Goal: Transaction & Acquisition: Purchase product/service

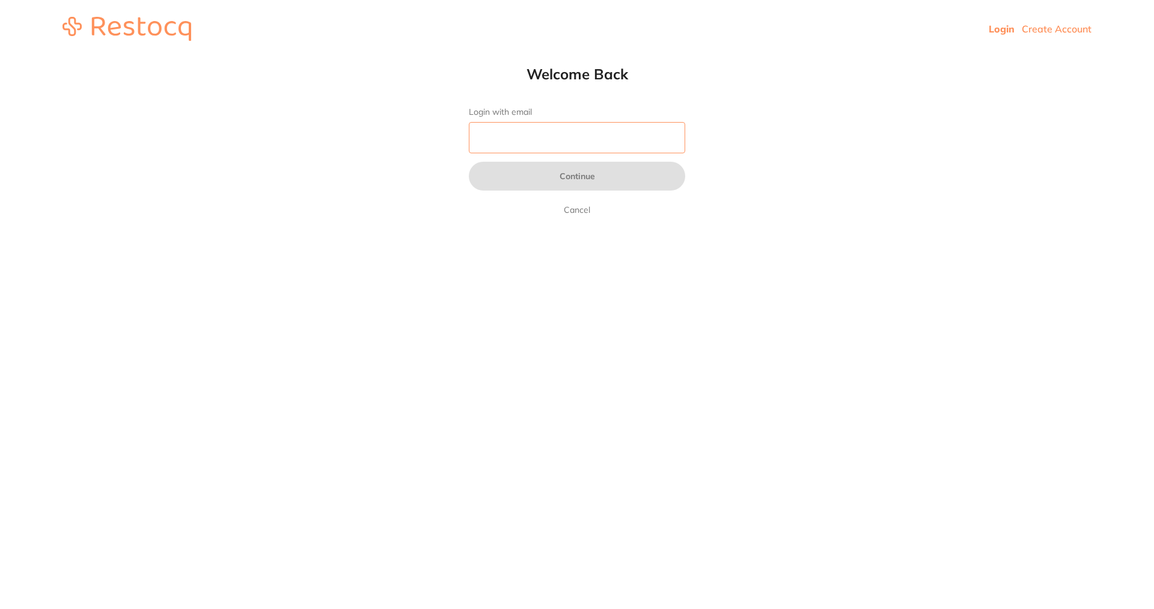
click at [513, 136] on input "Login with email" at bounding box center [577, 137] width 216 height 31
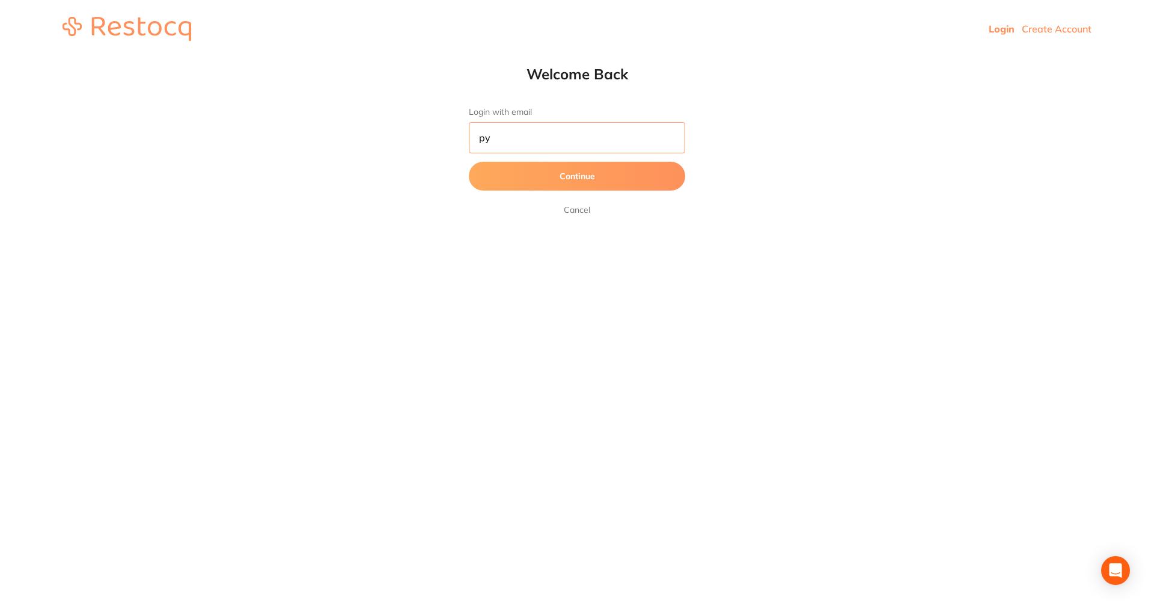
type input "p"
type input "[EMAIL_ADDRESS][DOMAIN_NAME]"
click at [532, 173] on button "Continue" at bounding box center [577, 176] width 216 height 29
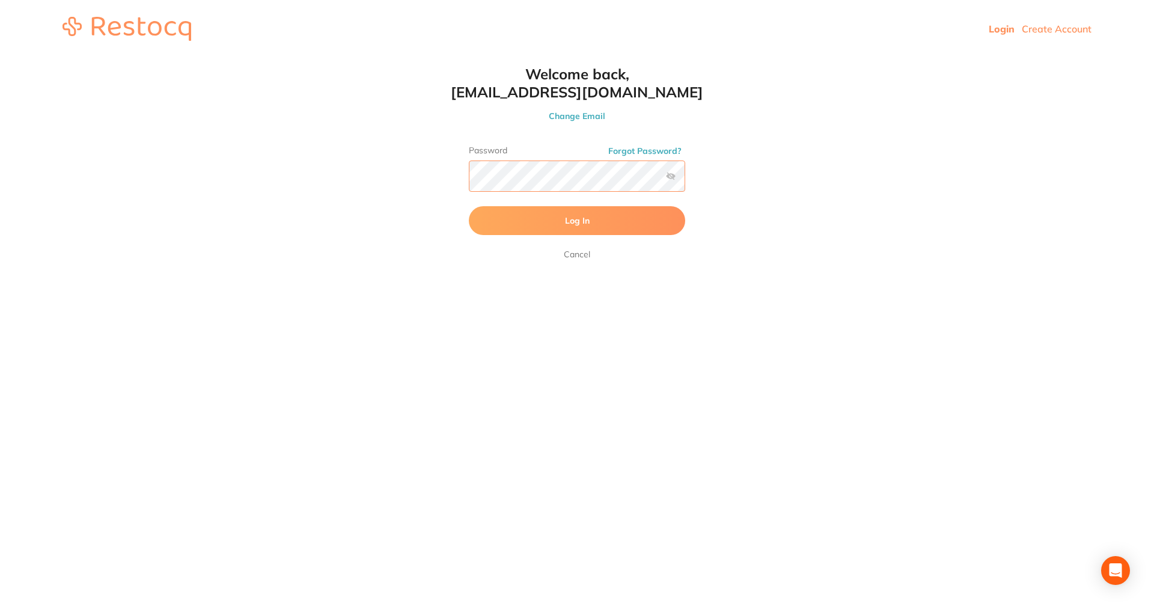
click at [469, 206] on button "Log In" at bounding box center [577, 220] width 216 height 29
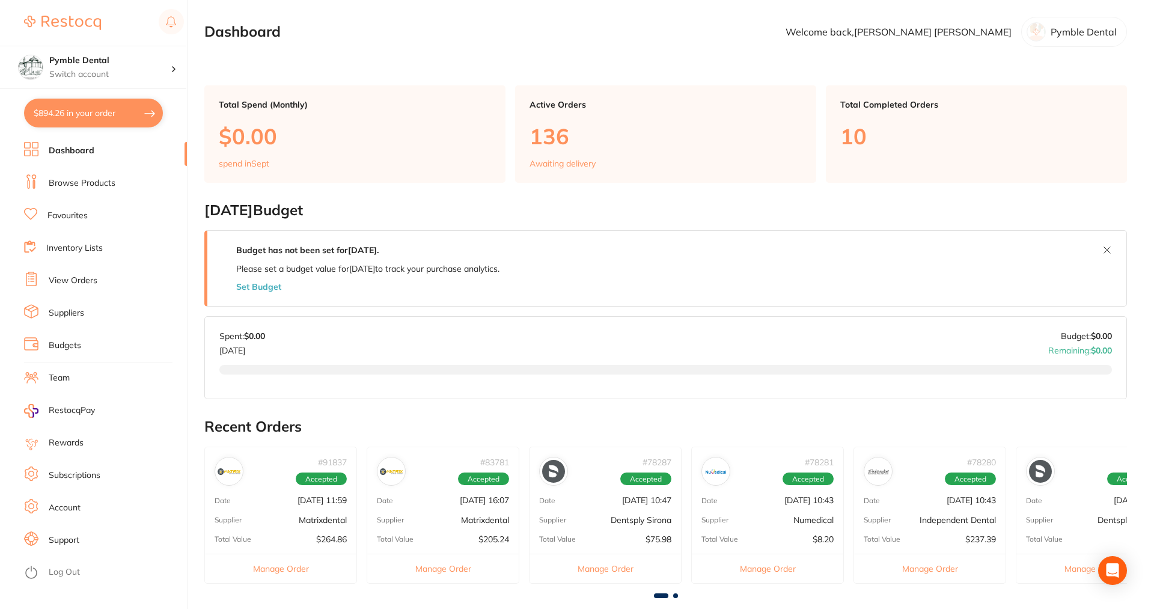
click at [69, 184] on link "Browse Products" at bounding box center [82, 183] width 67 height 12
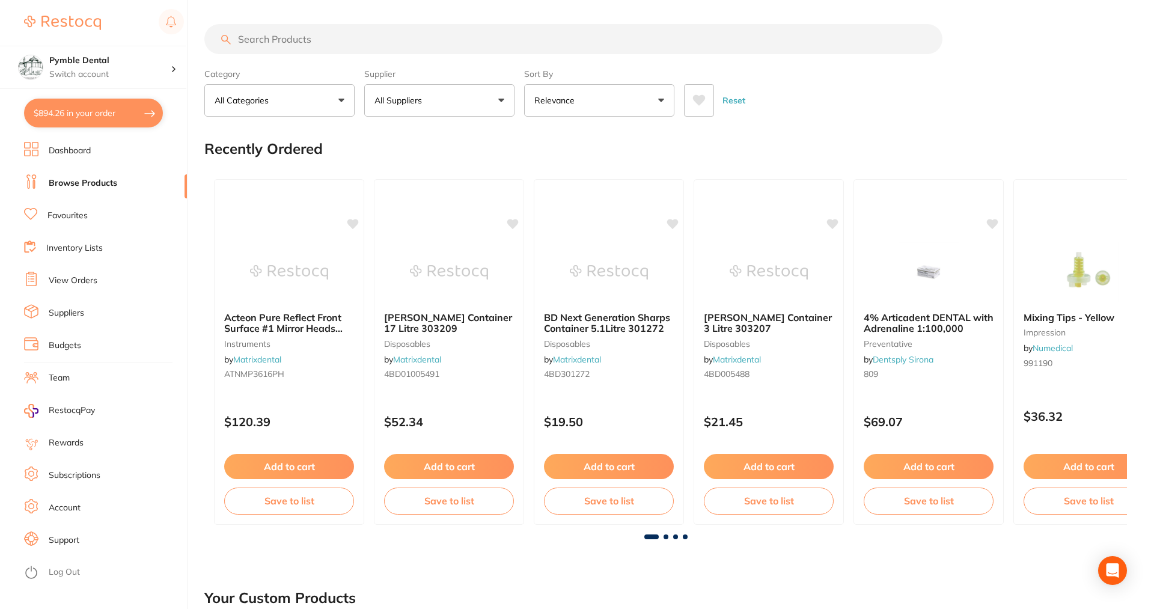
click at [247, 42] on input "search" at bounding box center [573, 39] width 738 height 30
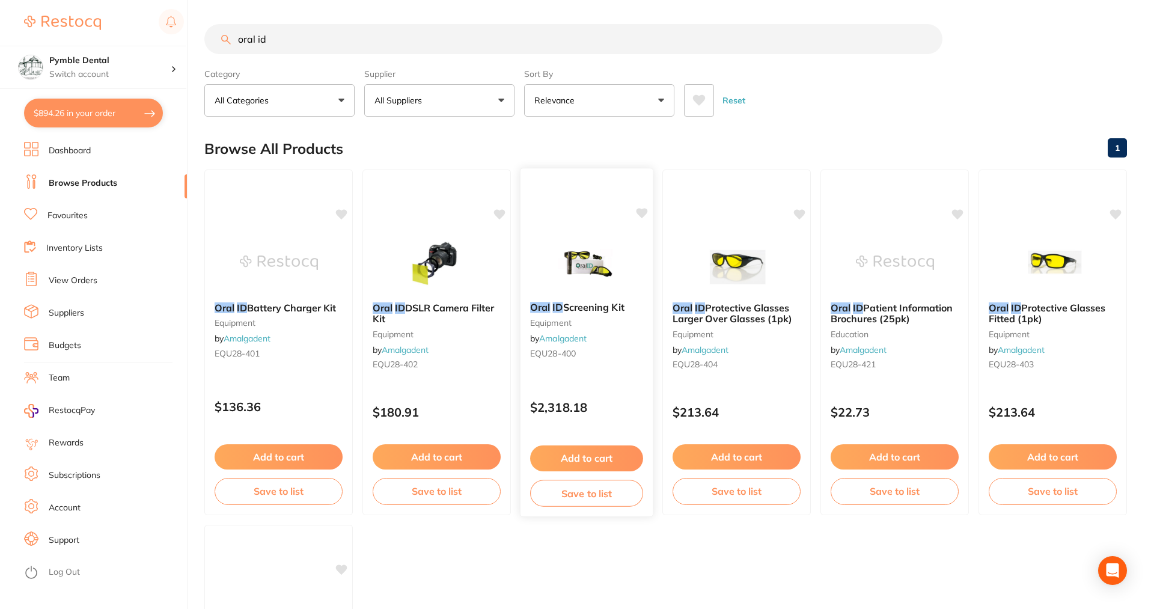
type input "oral id"
click at [605, 304] on span "Screening Kit" at bounding box center [593, 308] width 61 height 12
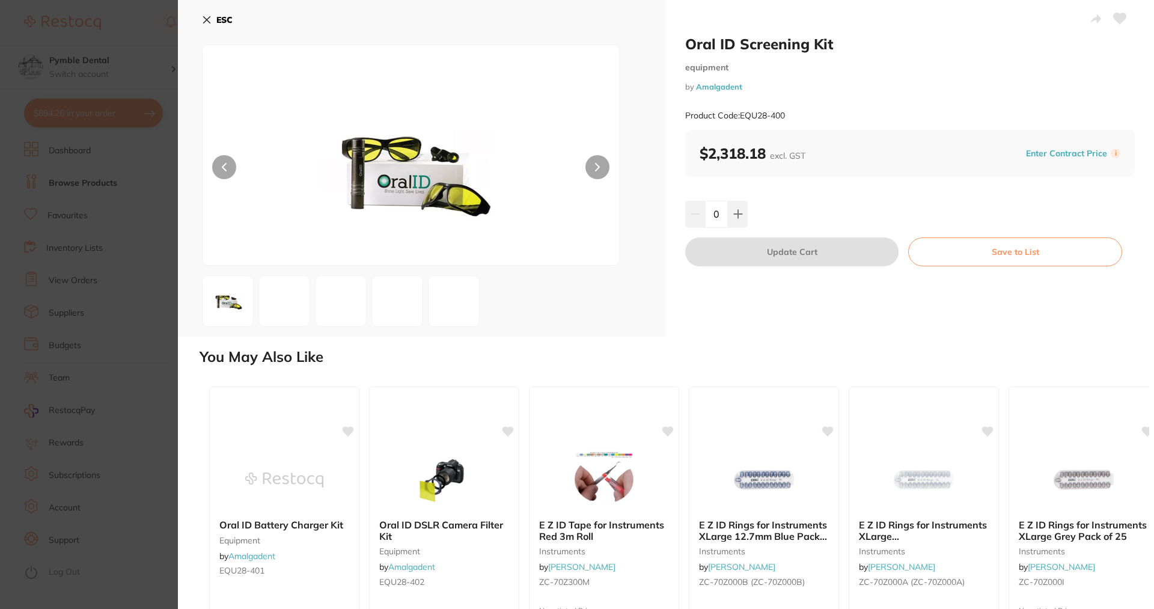
click at [442, 301] on img at bounding box center [437, 301] width 10 height 10
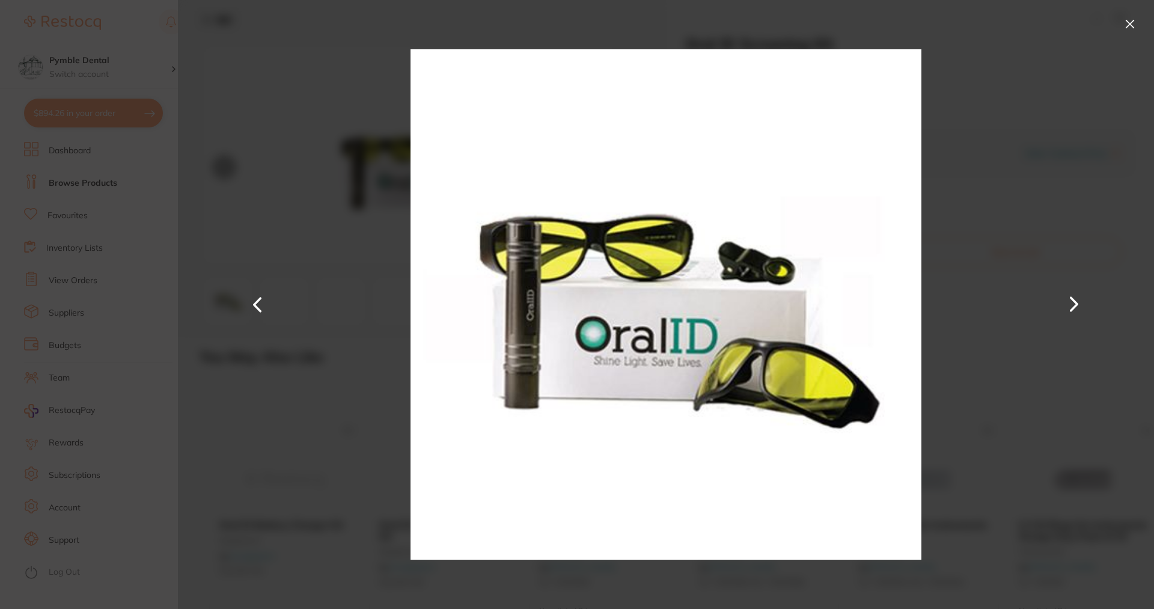
click at [259, 298] on button at bounding box center [258, 304] width 29 height 305
click at [261, 299] on button at bounding box center [258, 304] width 29 height 305
click at [263, 301] on button at bounding box center [258, 304] width 29 height 305
click at [261, 301] on button at bounding box center [258, 304] width 29 height 305
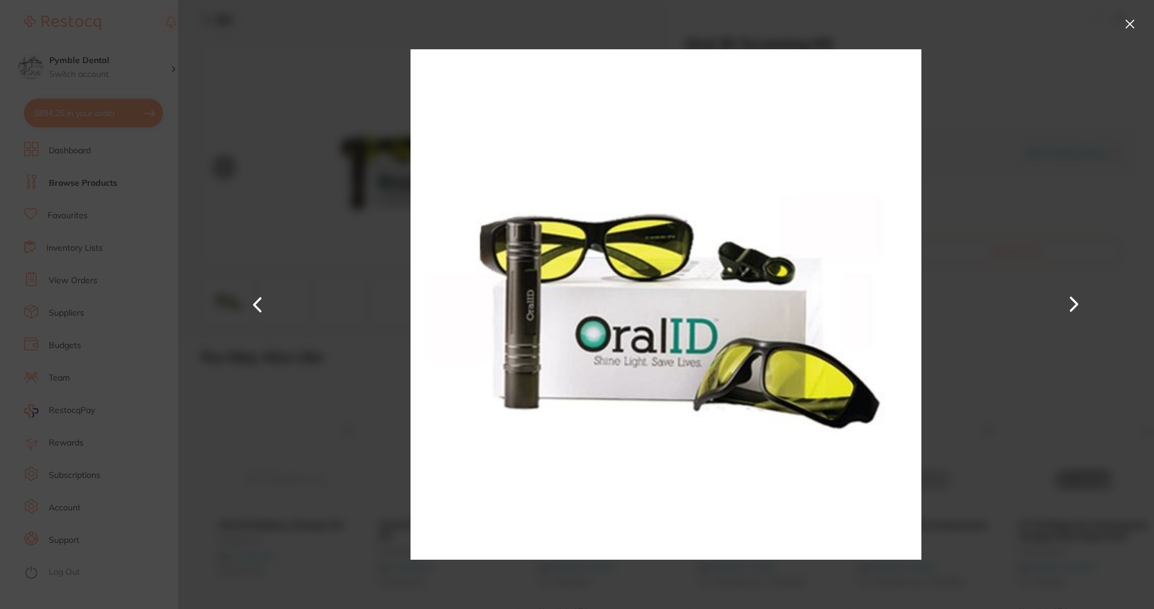
click at [260, 301] on button at bounding box center [258, 304] width 29 height 305
click at [255, 302] on button at bounding box center [258, 304] width 29 height 305
click at [1129, 22] on button at bounding box center [1130, 23] width 19 height 19
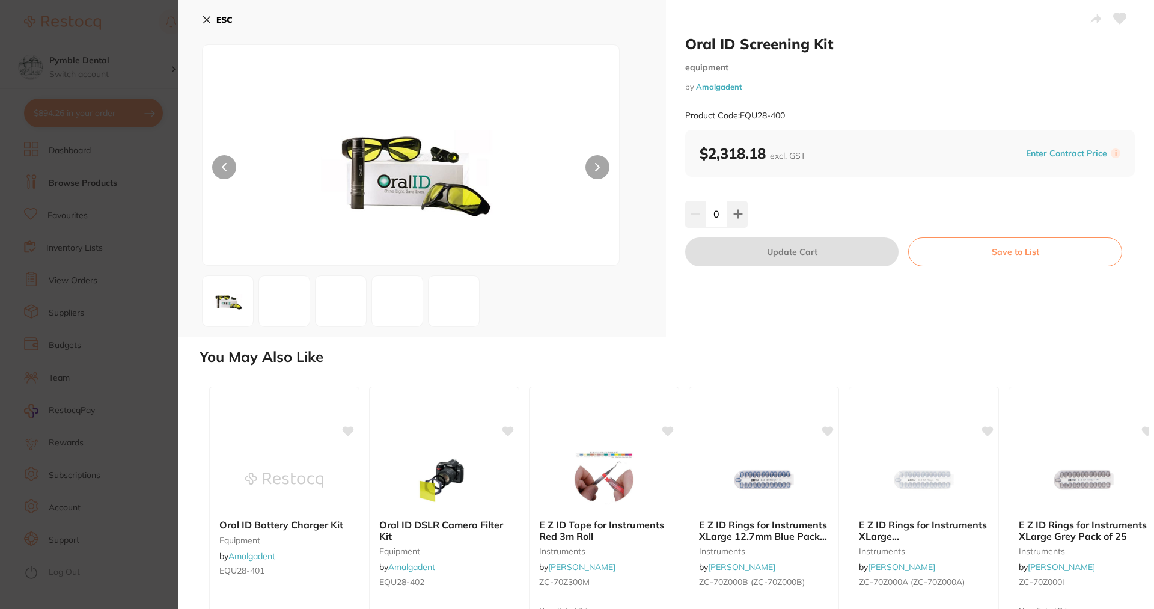
click at [385, 303] on img at bounding box center [381, 301] width 10 height 10
